Goal: Task Accomplishment & Management: Use online tool/utility

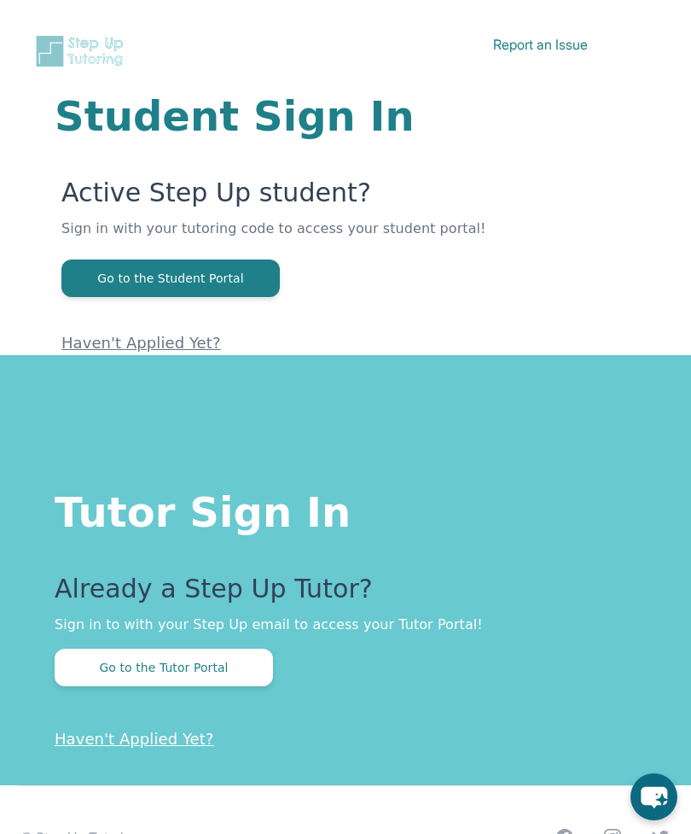
click at [106, 677] on button "Go to the Tutor Portal" at bounding box center [164, 668] width 219 height 38
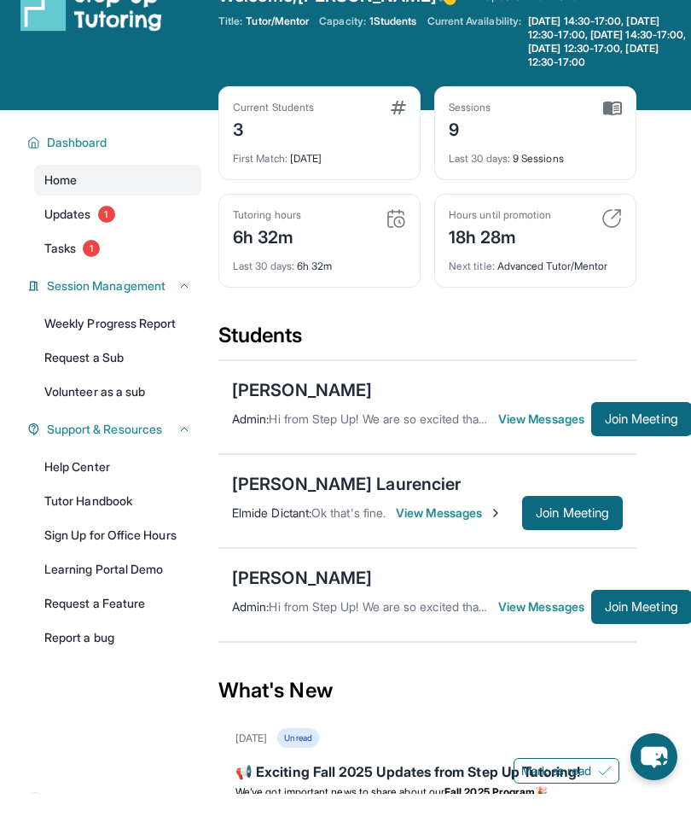
scroll to position [41, 0]
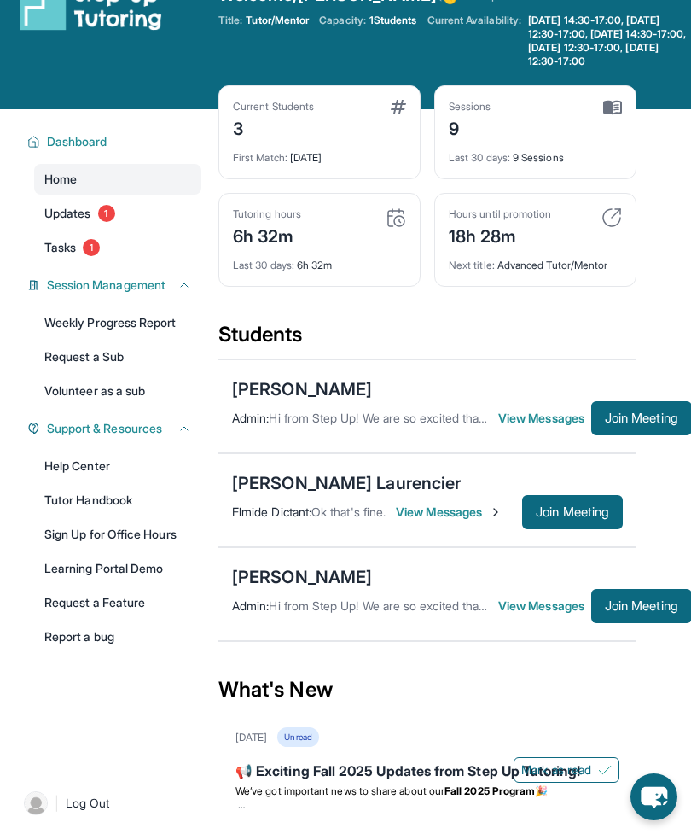
click at [652, 423] on span "Join Meeting" at bounding box center [641, 418] width 73 height 10
click at [657, 418] on button "Join Meeting" at bounding box center [642, 418] width 101 height 34
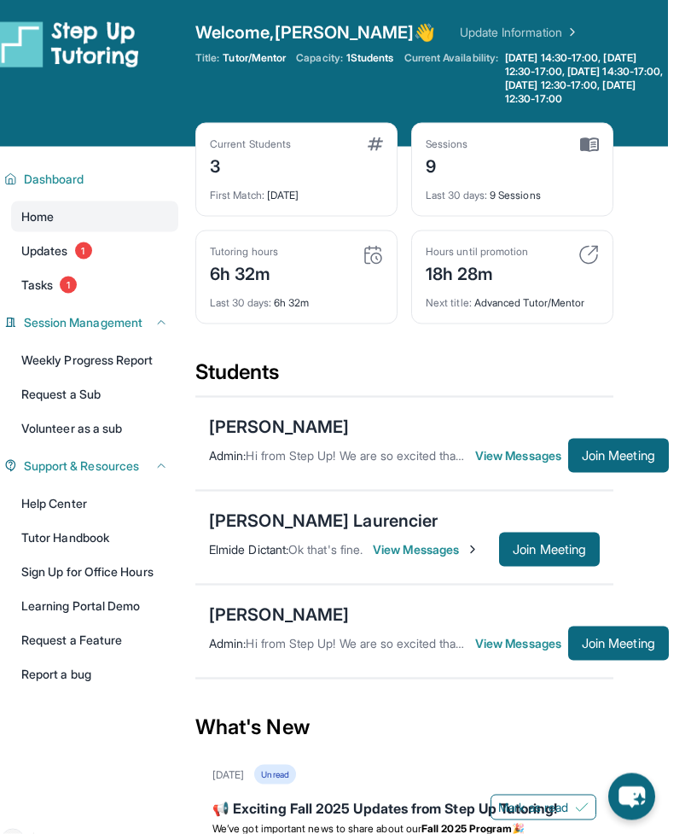
scroll to position [0, 9]
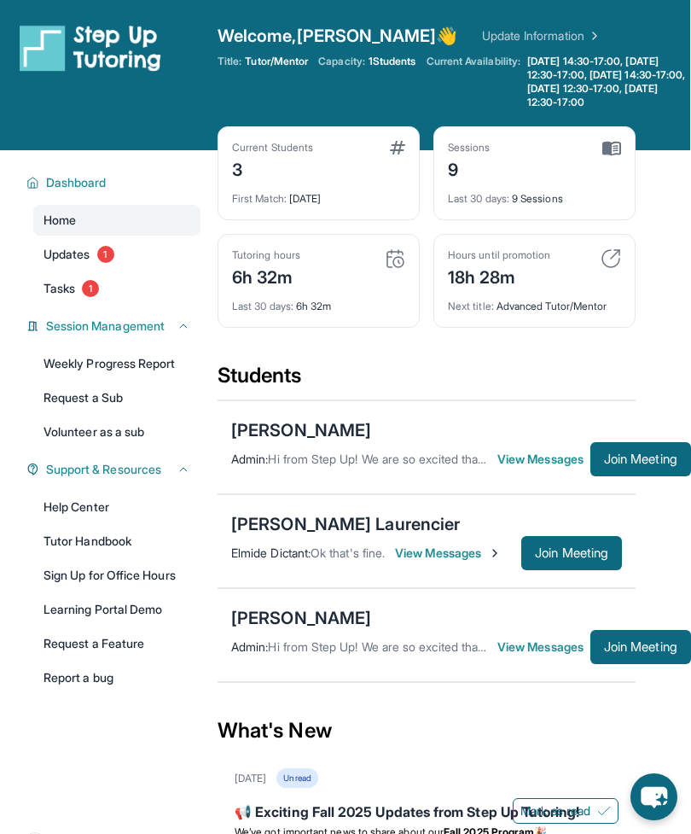
click at [545, 468] on span "View Messages" at bounding box center [544, 459] width 93 height 17
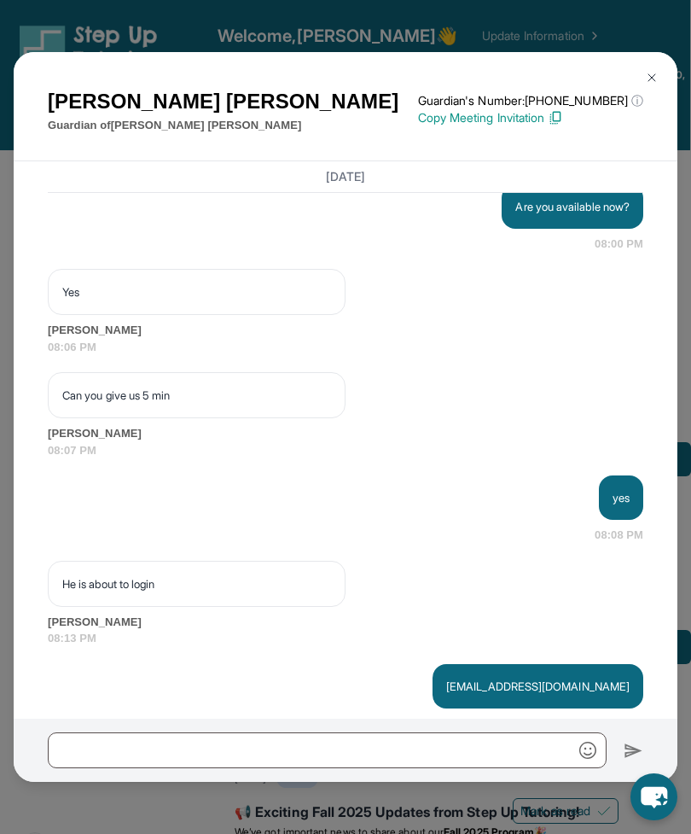
scroll to position [7153, 0]
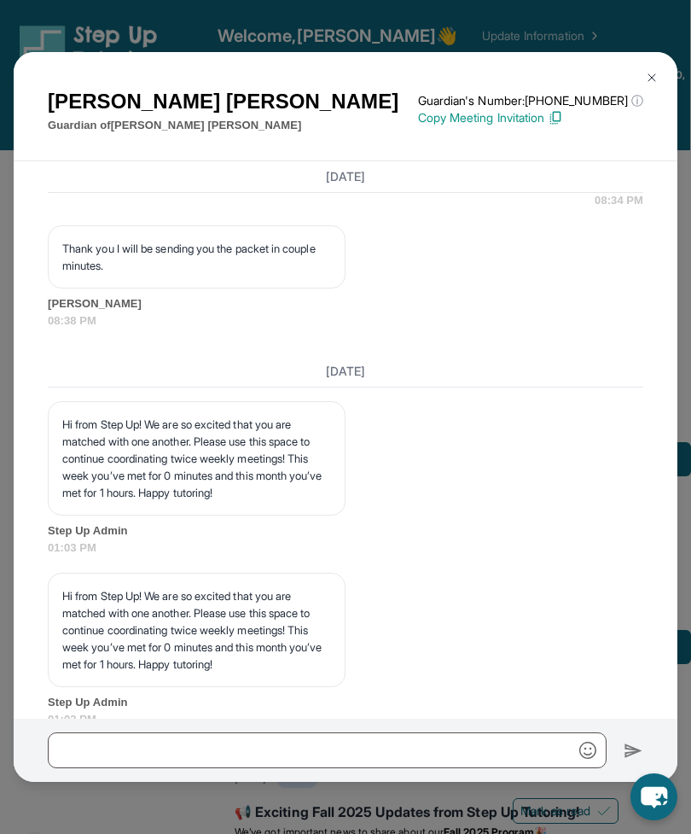
click at [658, 71] on img at bounding box center [652, 78] width 14 height 14
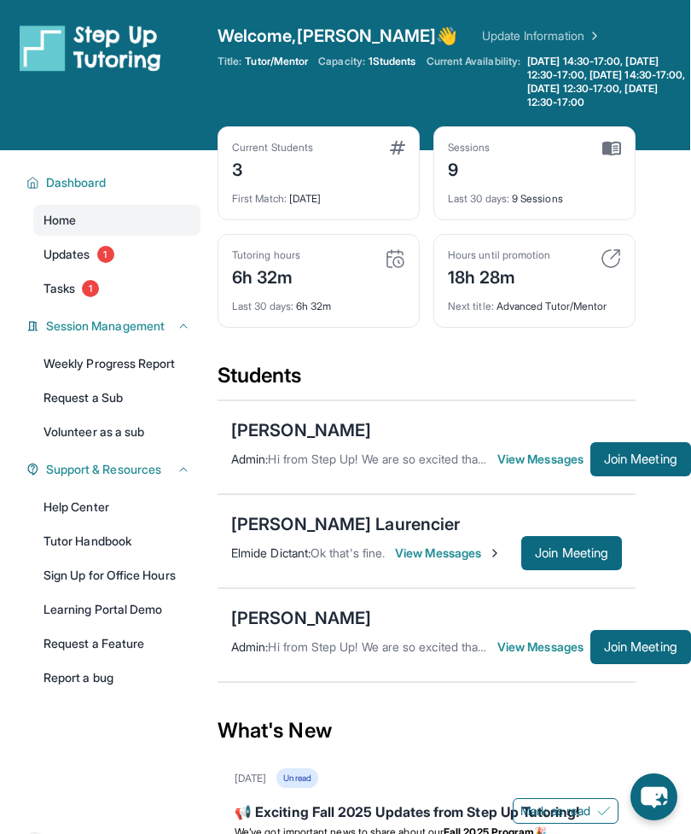
click at [633, 476] on button "Join Meeting" at bounding box center [641, 459] width 101 height 34
click at [560, 468] on span "View Messages" at bounding box center [544, 459] width 93 height 17
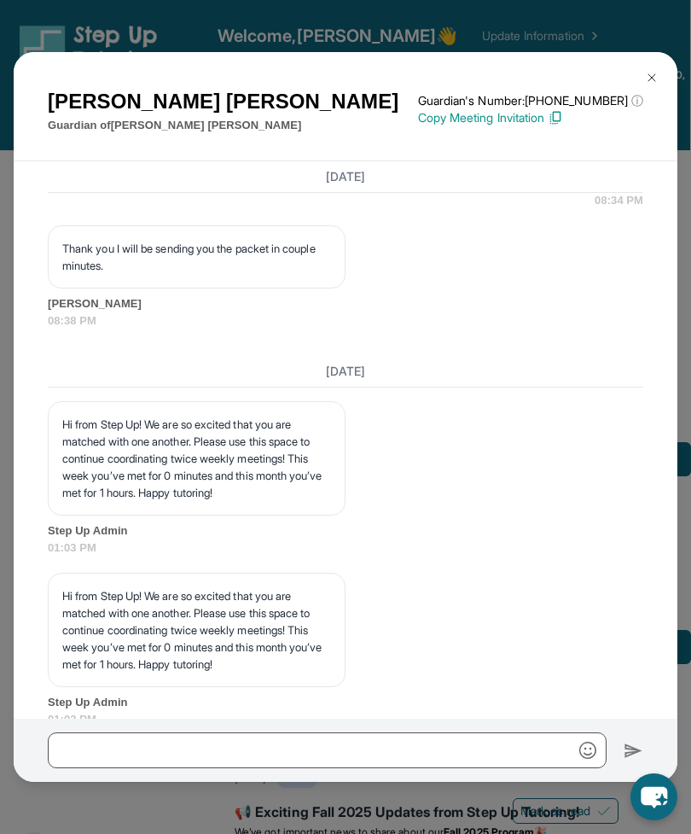
click at [654, 61] on button at bounding box center [652, 78] width 34 height 34
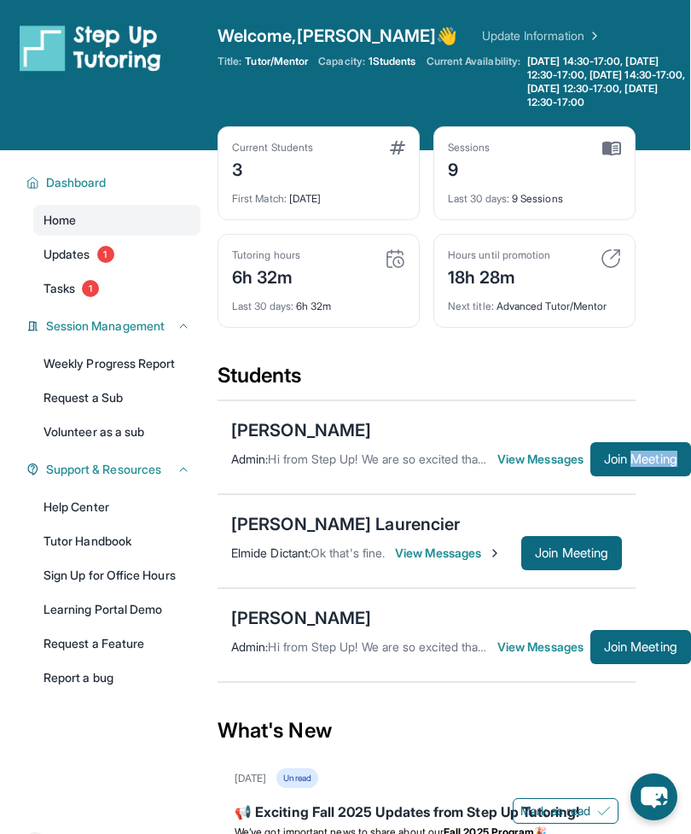
click at [602, 357] on div "Current Students 3 First Match : [DATE] Sessions 9 Last 30 days : 9 Sessions Tu…" at bounding box center [427, 244] width 418 height 236
click at [251, 436] on div "[PERSON_NAME]" at bounding box center [301, 430] width 140 height 24
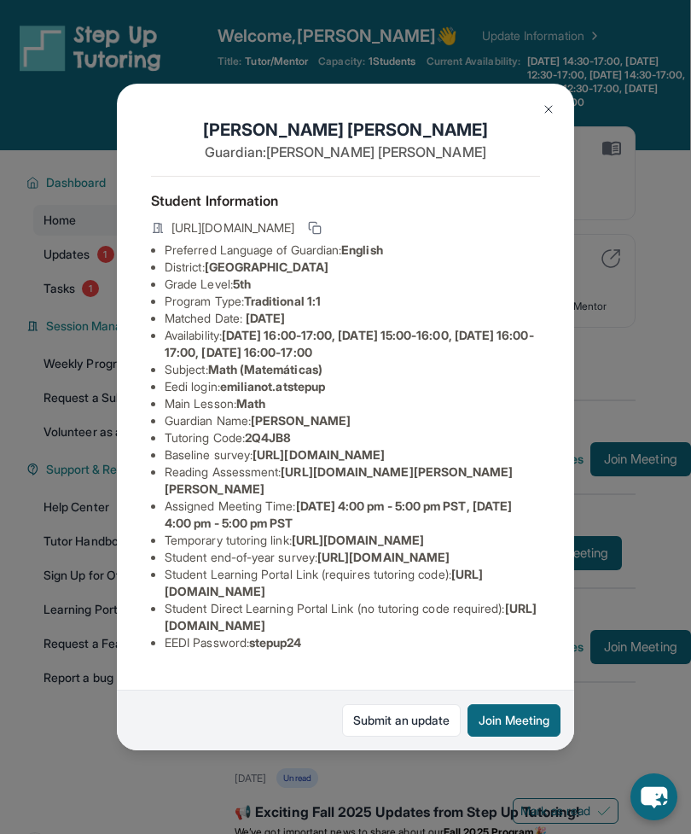
scroll to position [26, 10]
click at [564, 92] on button at bounding box center [549, 109] width 34 height 34
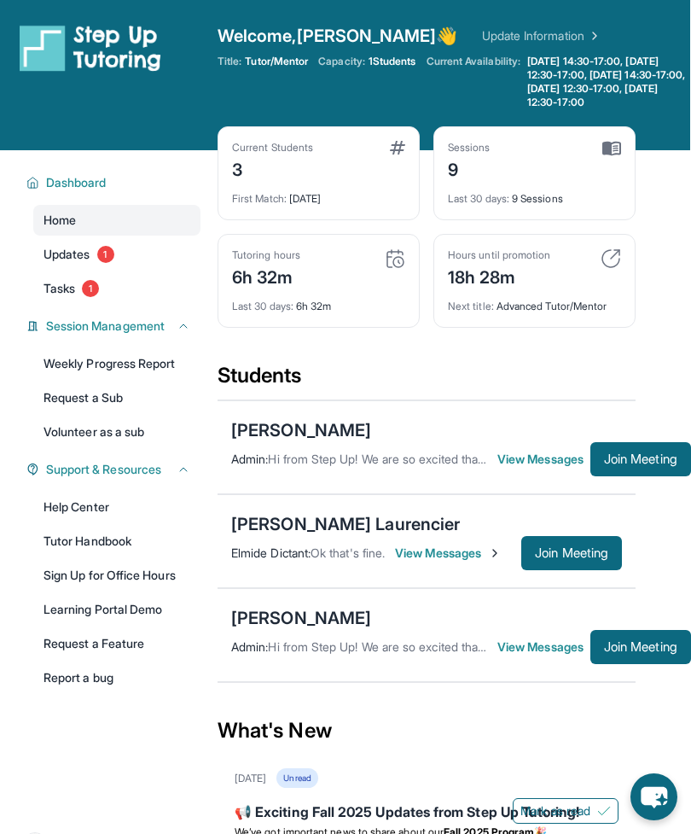
click at [644, 476] on button "Join Meeting" at bounding box center [641, 459] width 101 height 34
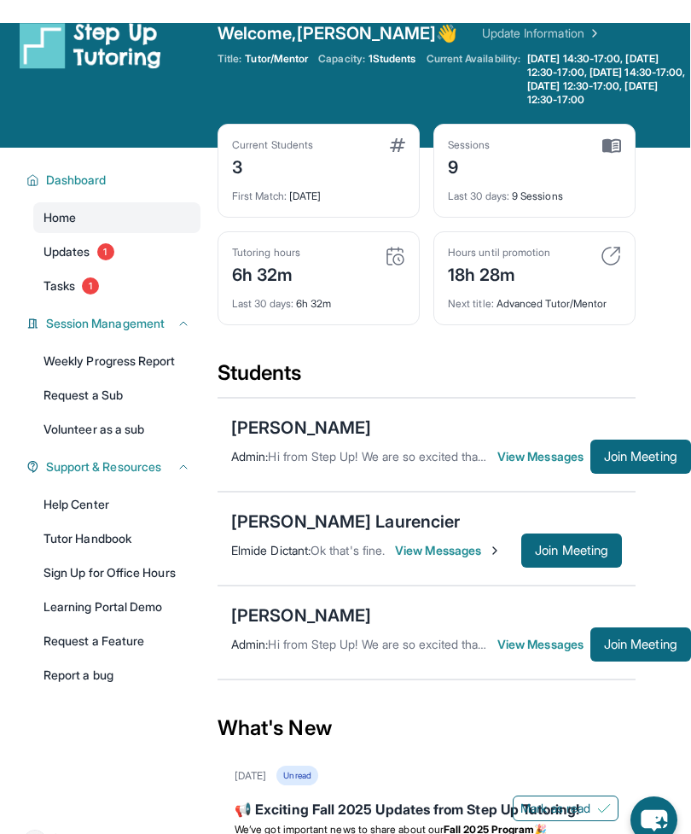
scroll to position [0, 9]
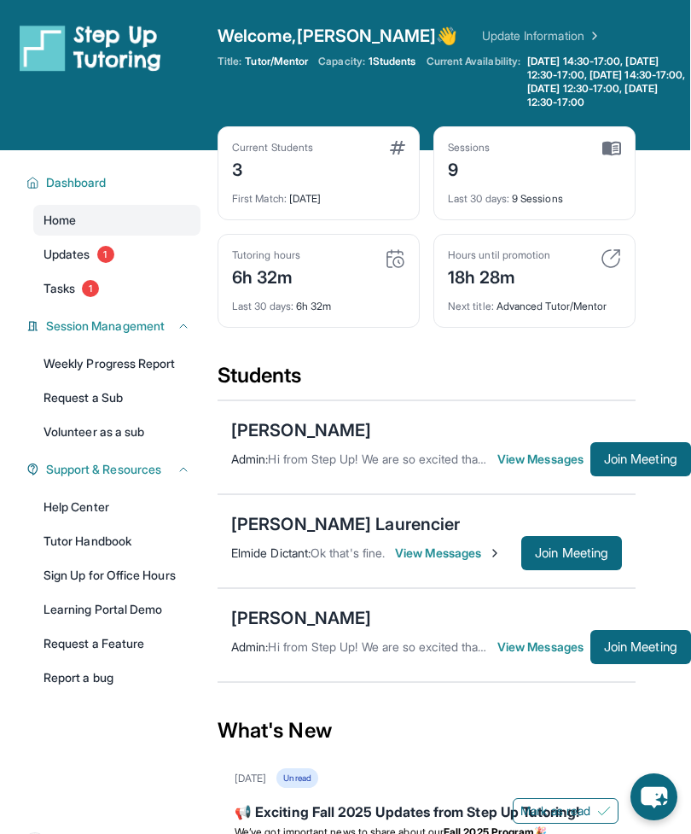
click at [306, 442] on div "[PERSON_NAME]" at bounding box center [301, 430] width 140 height 24
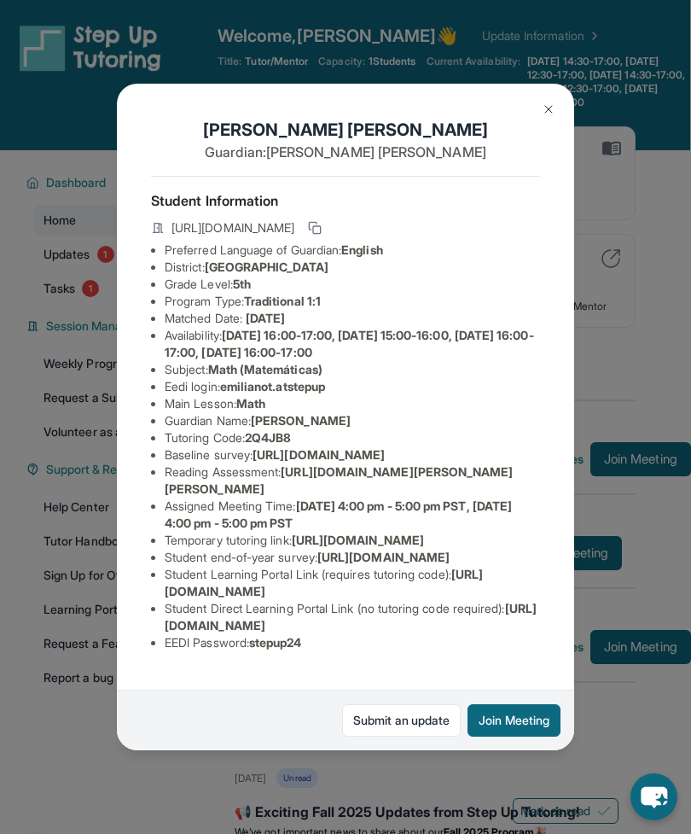
click at [508, 737] on button "Join Meeting" at bounding box center [514, 720] width 93 height 32
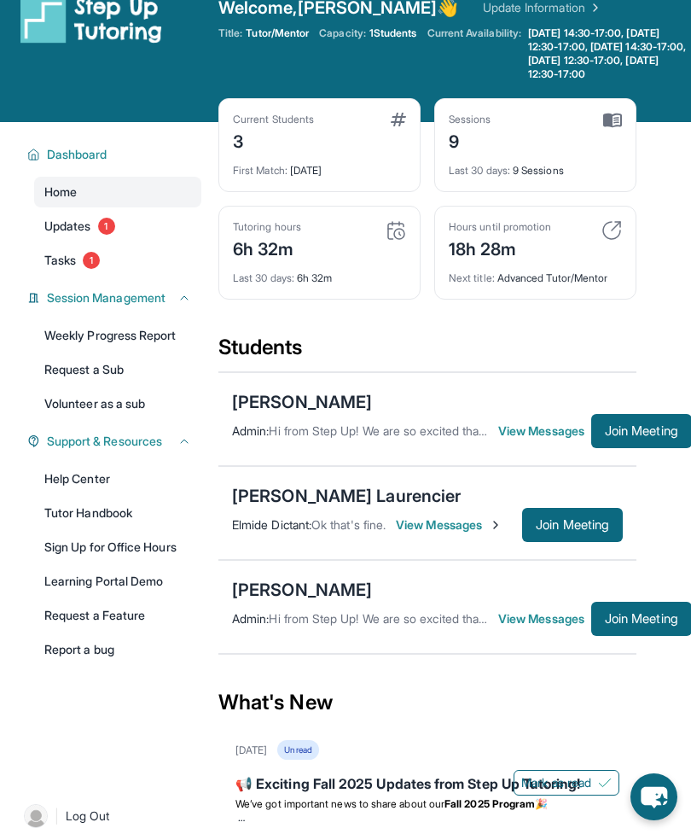
scroll to position [26, 0]
